Goal: Information Seeking & Learning: Find specific fact

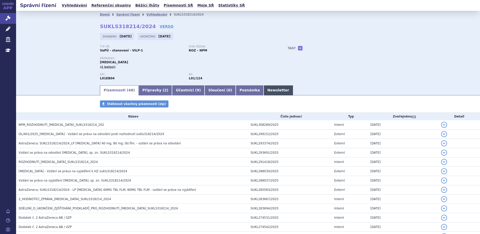
click at [263, 89] on link "Newsletter" at bounding box center [277, 90] width 29 height 10
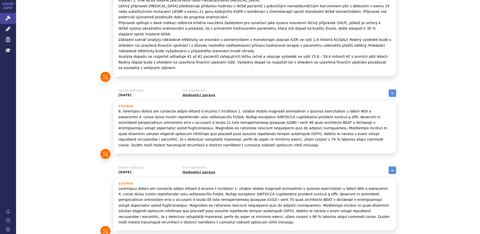
scroll to position [224, 0]
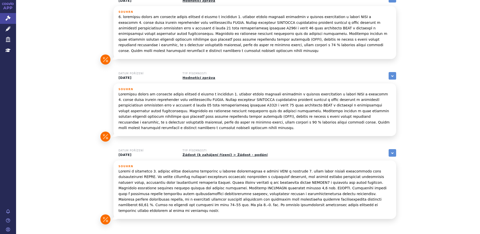
click at [334, 165] on h3 "Souhrn" at bounding box center [254, 166] width 272 height 3
drag, startPoint x: 281, startPoint y: 149, endPoint x: 376, endPoint y: 147, distance: 95.1
click at [376, 168] on p at bounding box center [254, 190] width 272 height 45
copy p "1. linie léčby lokálně pokročilého nebo metastatického NSCLC"
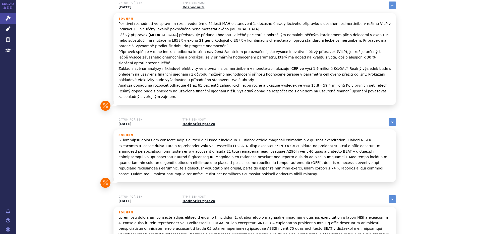
scroll to position [74, 0]
